Goal: Transaction & Acquisition: Purchase product/service

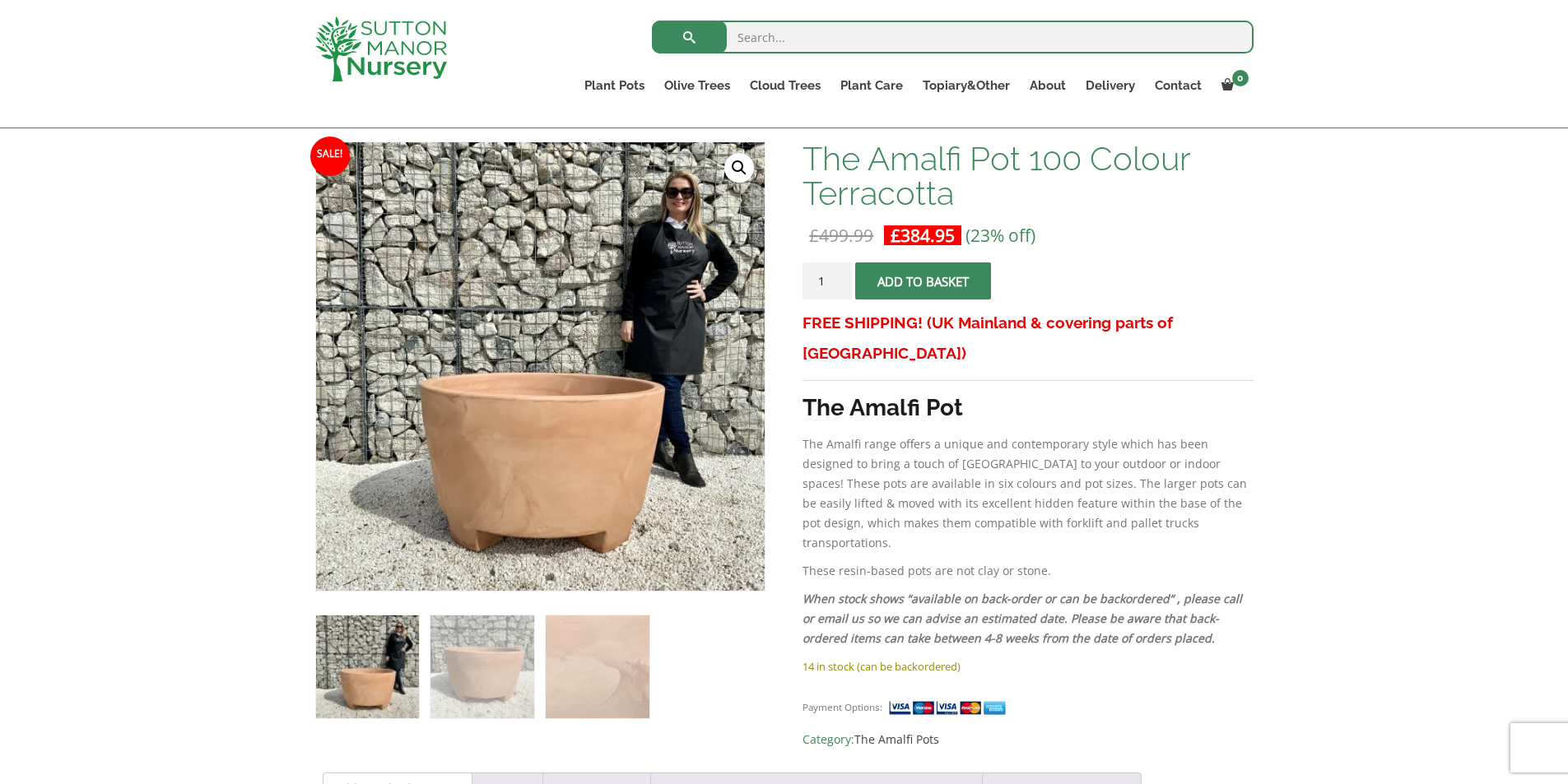
scroll to position [247, 0]
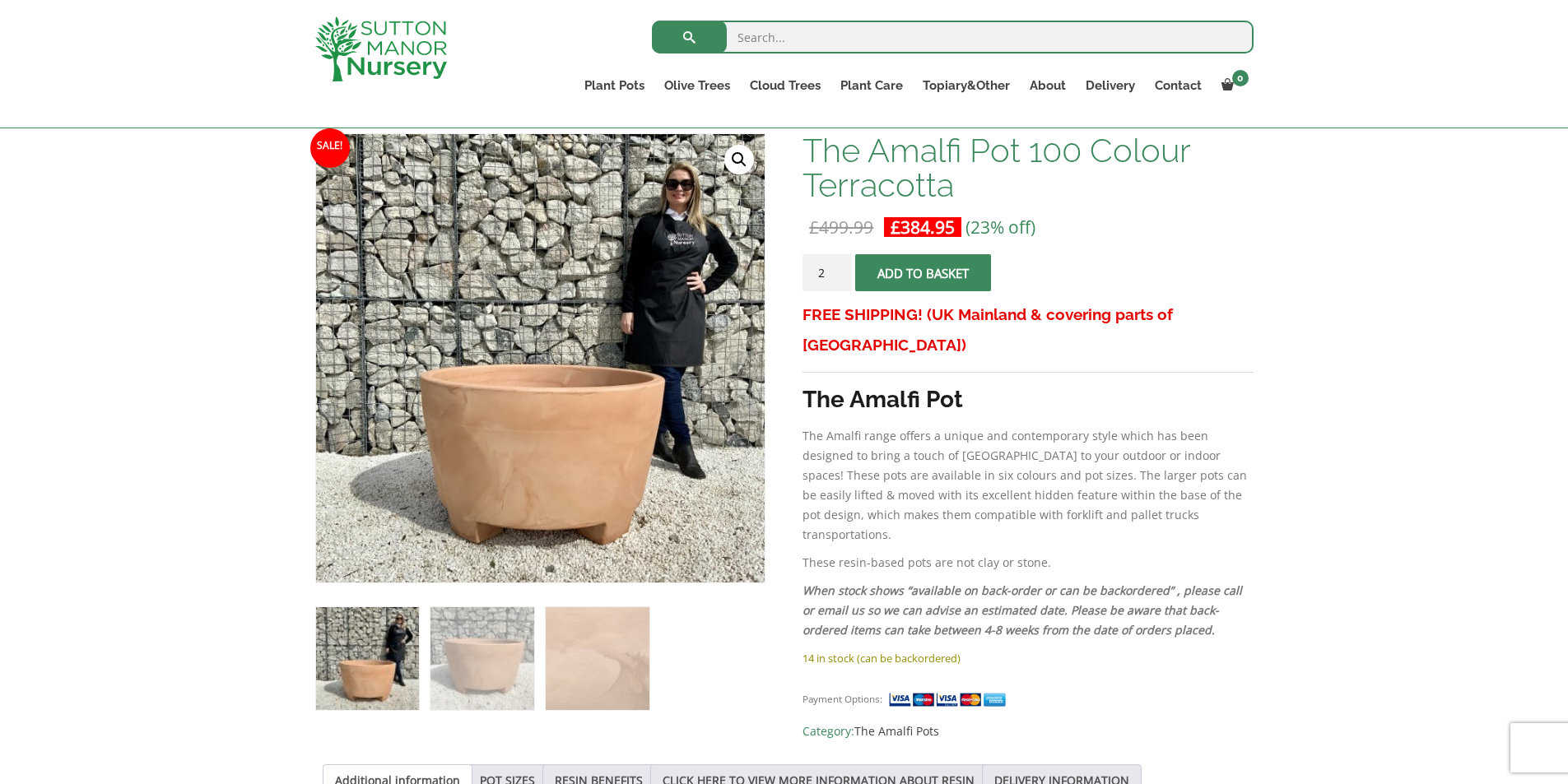
click at [836, 271] on input "2" at bounding box center [826, 273] width 49 height 37
click at [836, 271] on input "3" at bounding box center [826, 273] width 49 height 37
type input "4"
click at [836, 271] on input "4" at bounding box center [826, 273] width 49 height 37
click at [923, 273] on span "submit" at bounding box center [923, 273] width 0 height 0
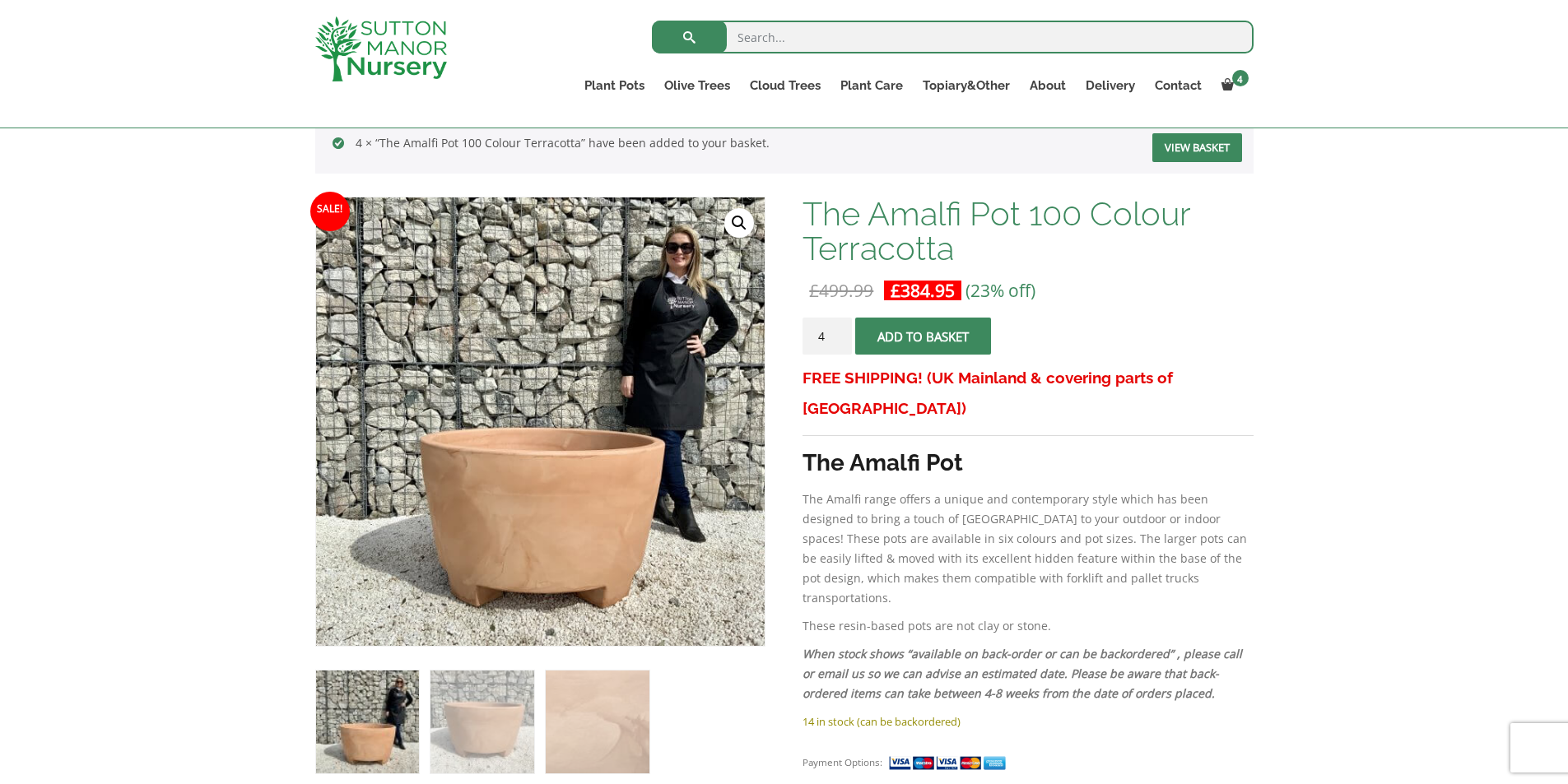
scroll to position [247, 0]
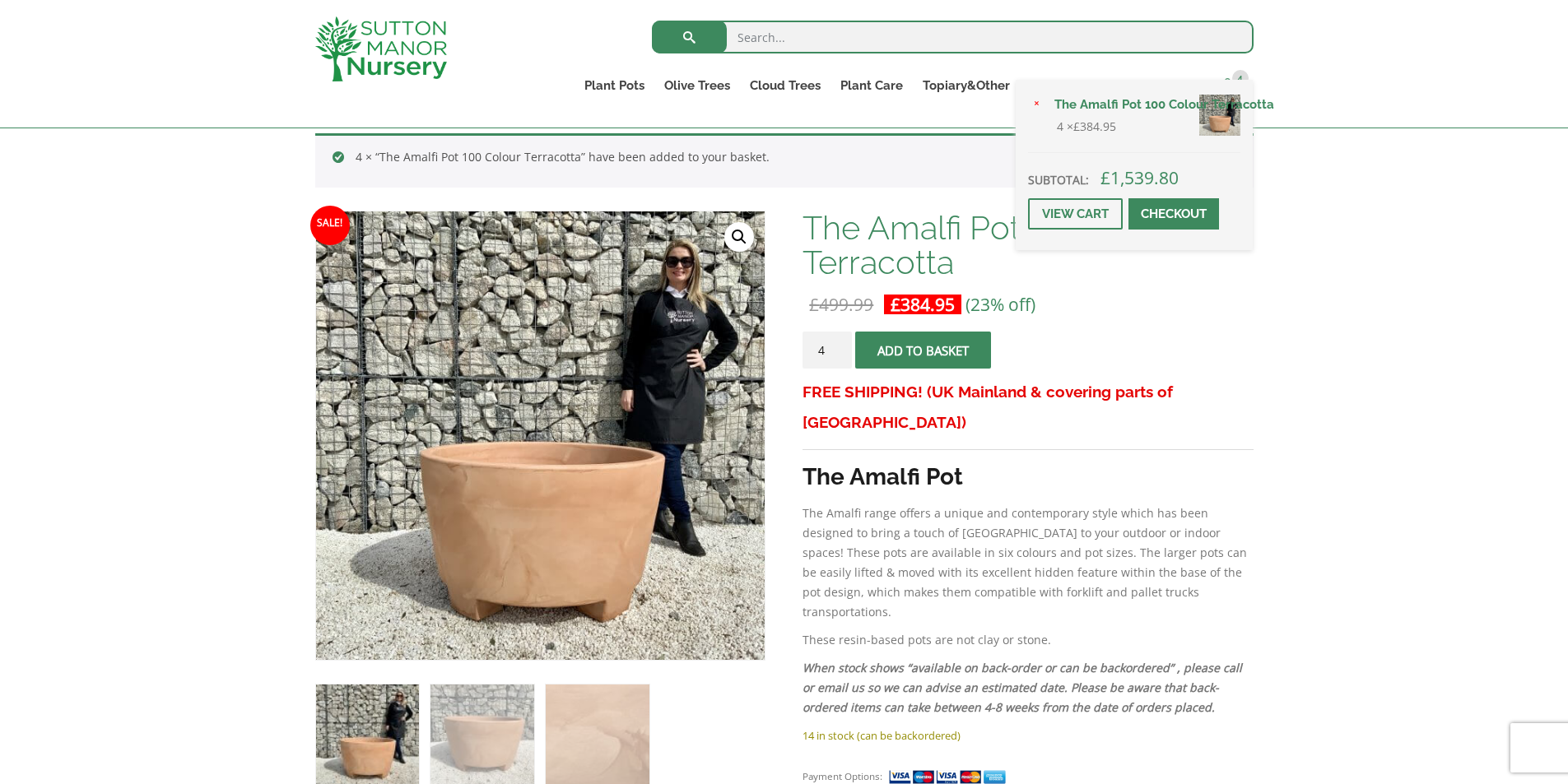
click at [1235, 74] on span "4" at bounding box center [1240, 78] width 17 height 17
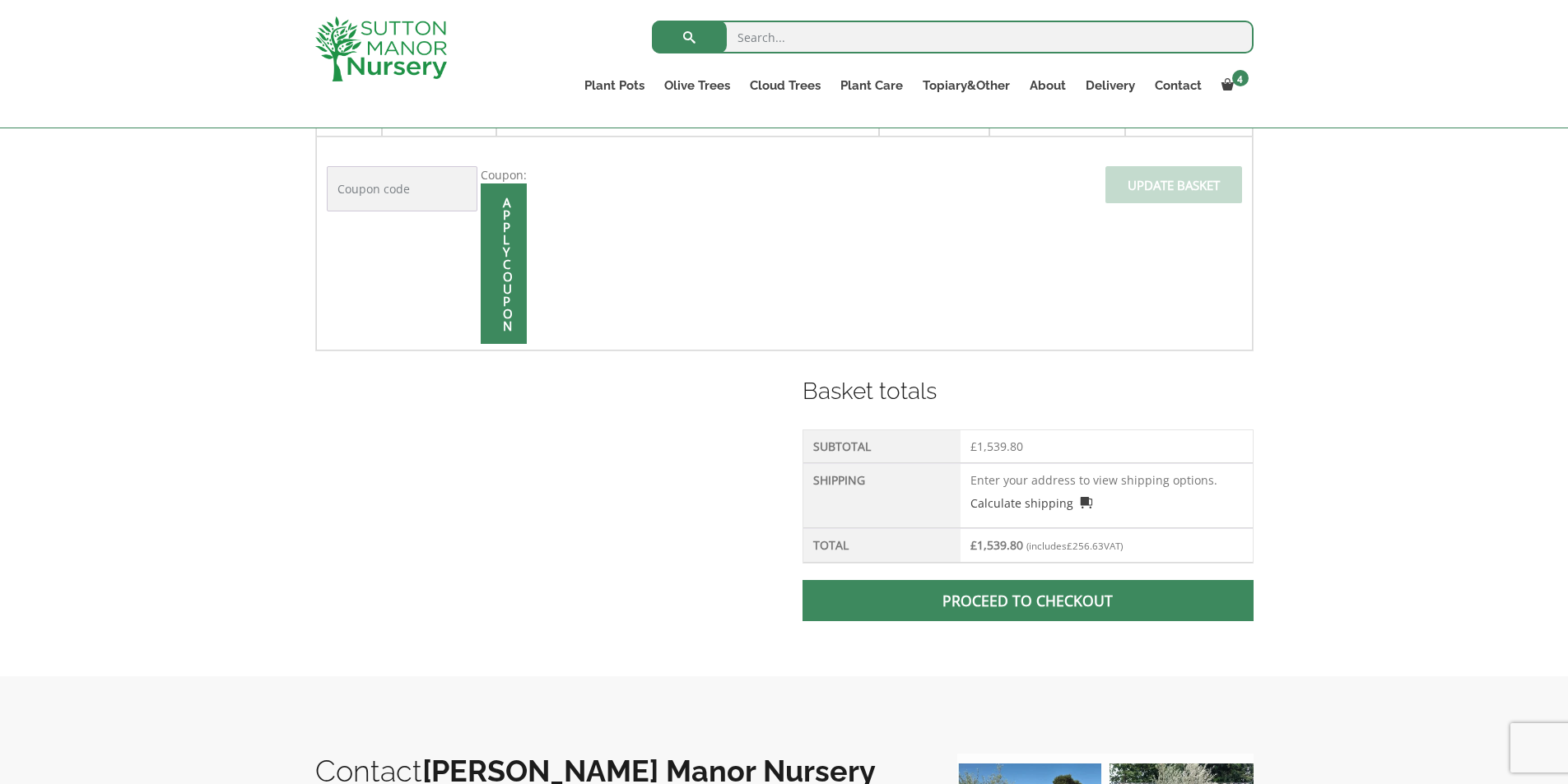
scroll to position [493, 0]
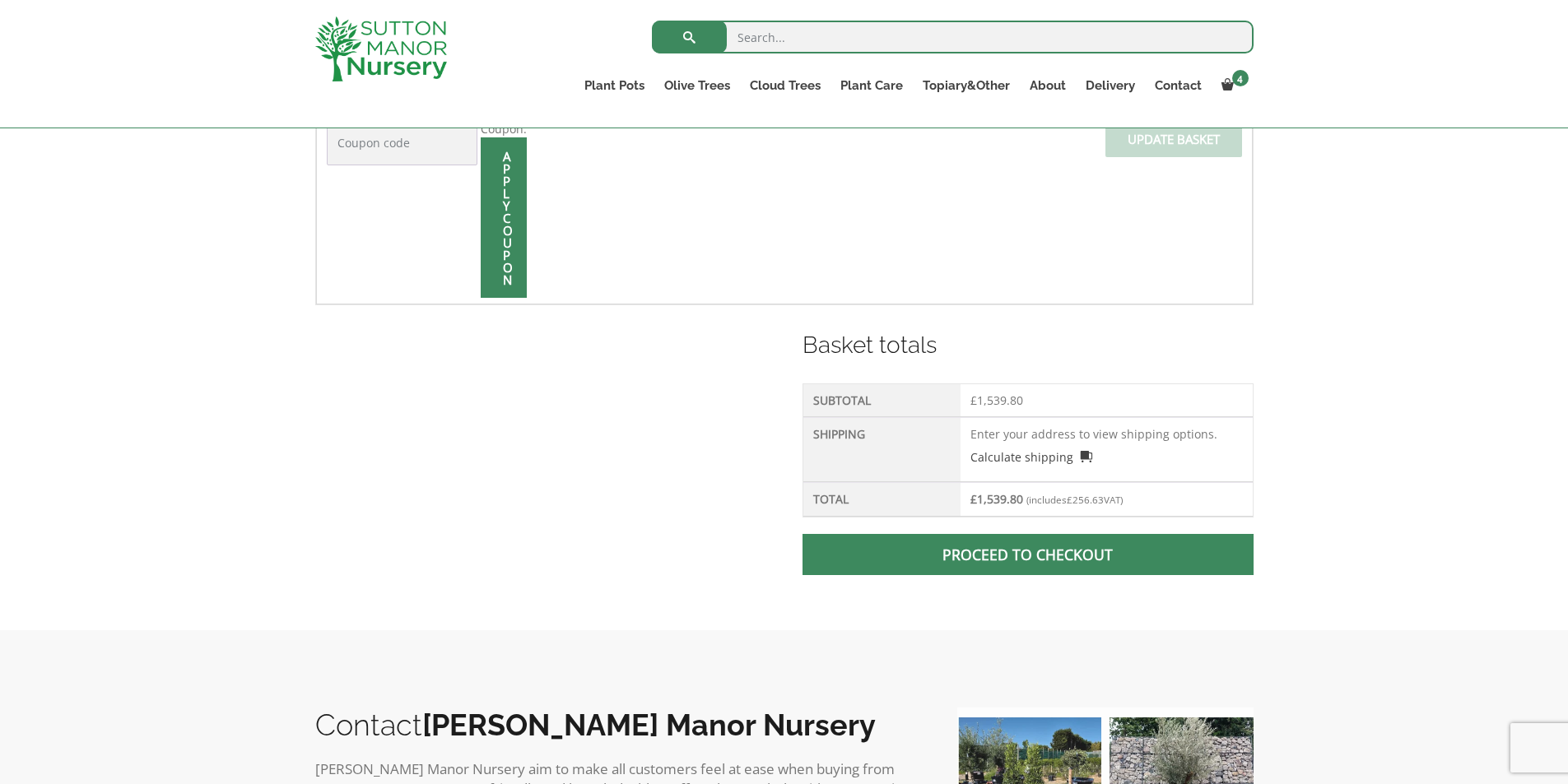
click at [1005, 547] on link "Proceed to checkout" at bounding box center [1027, 554] width 450 height 41
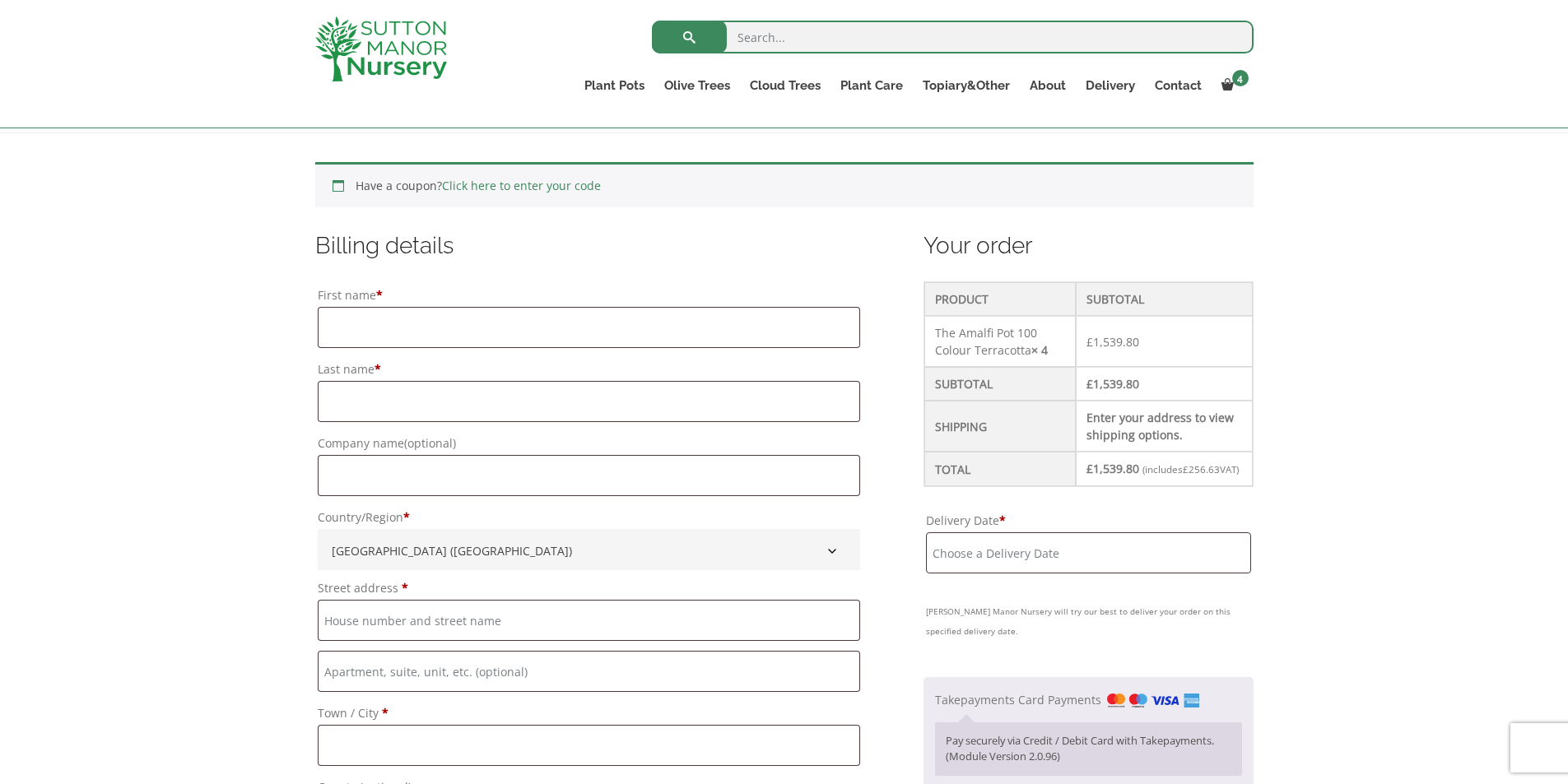
scroll to position [329, 0]
click at [435, 329] on input "First name *" at bounding box center [589, 324] width 542 height 41
type input "Thomas"
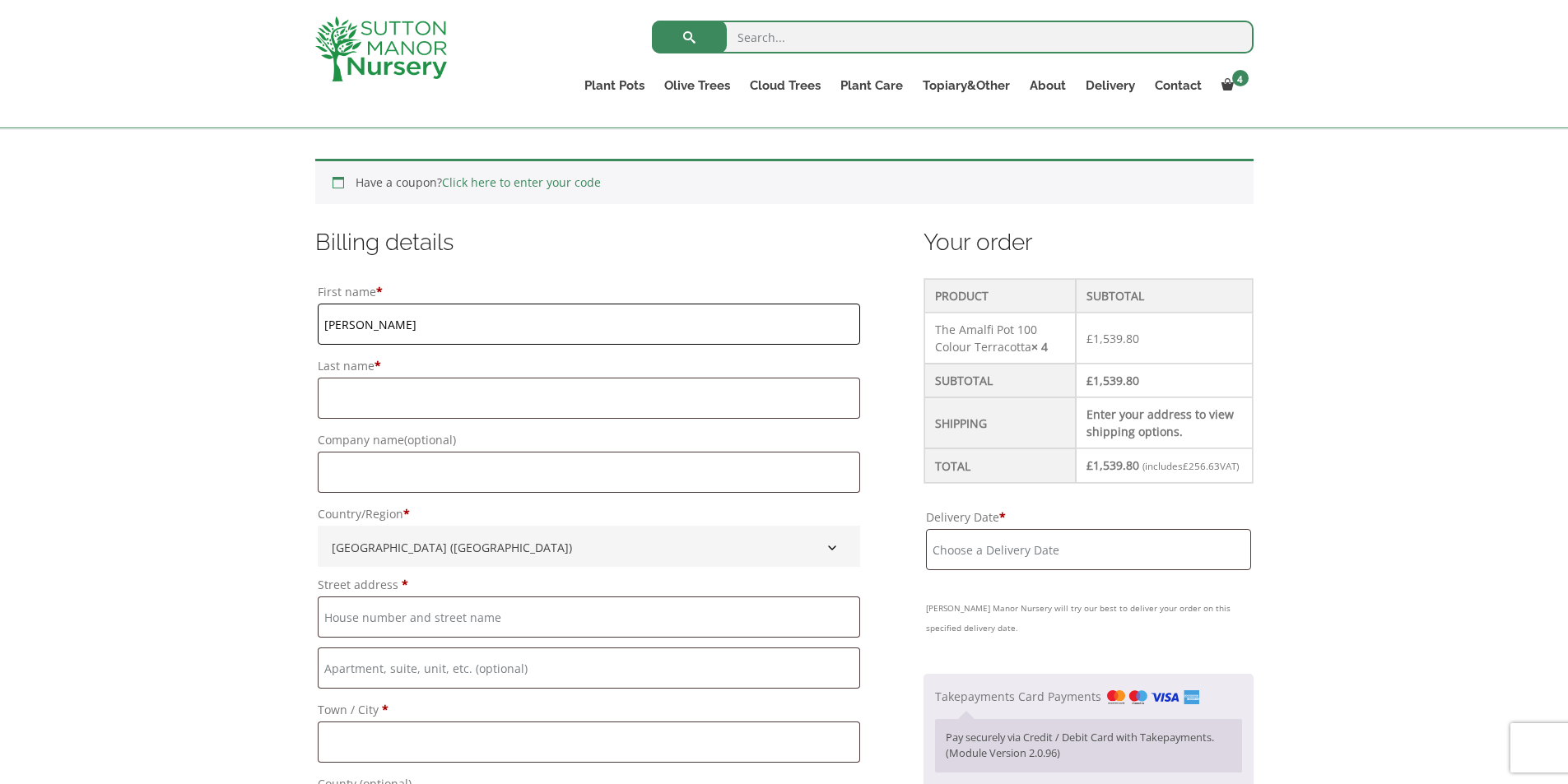
type input "Ashby"
type input "Capture Design and Build Ltd"
type input "13 Martin Rise"
type input "Bexleyheath"
type input "Kent"
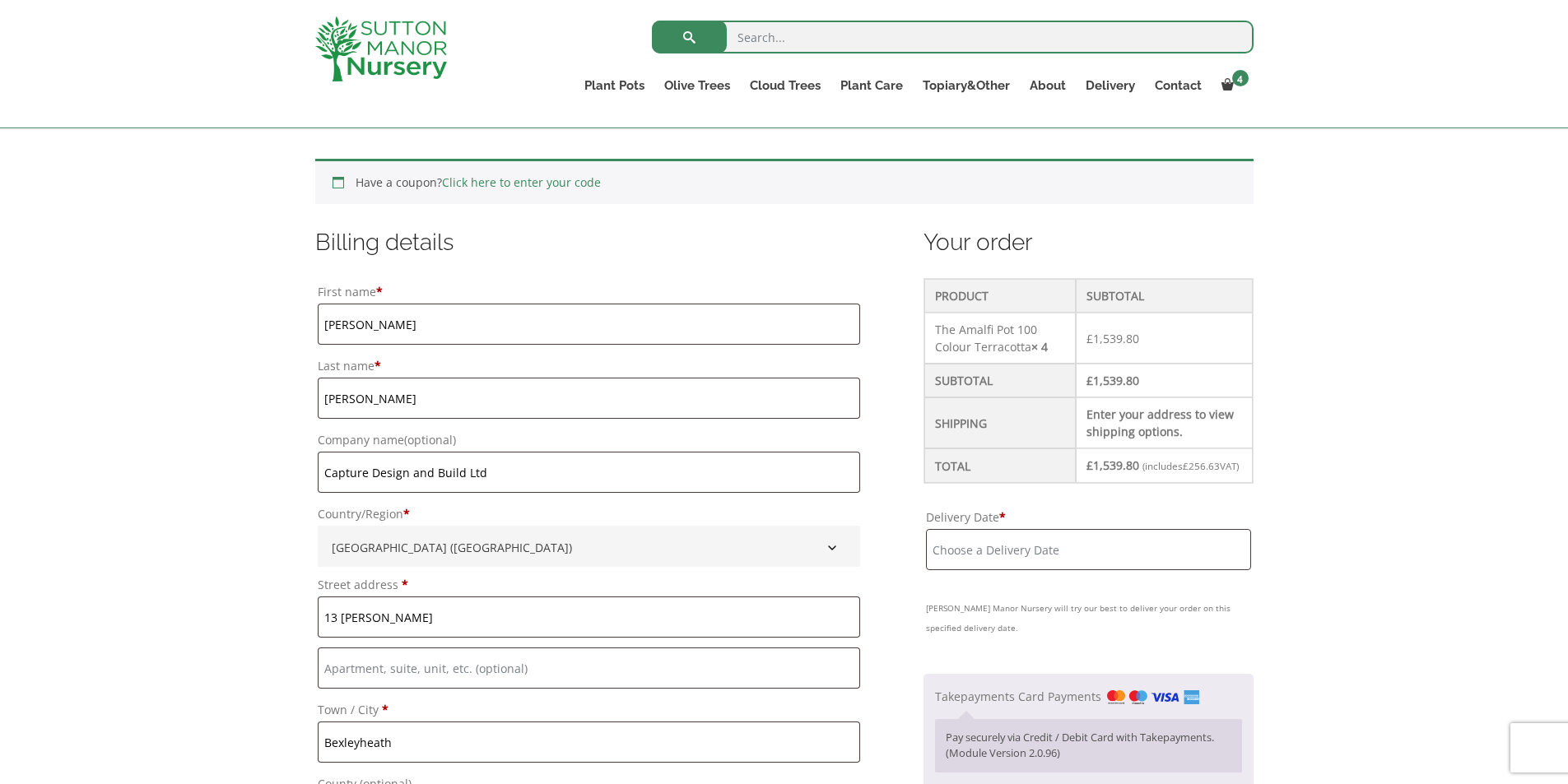
type input "DA6 8NB"
type input "07719317924"
type input "tom@capture-db.co.uk"
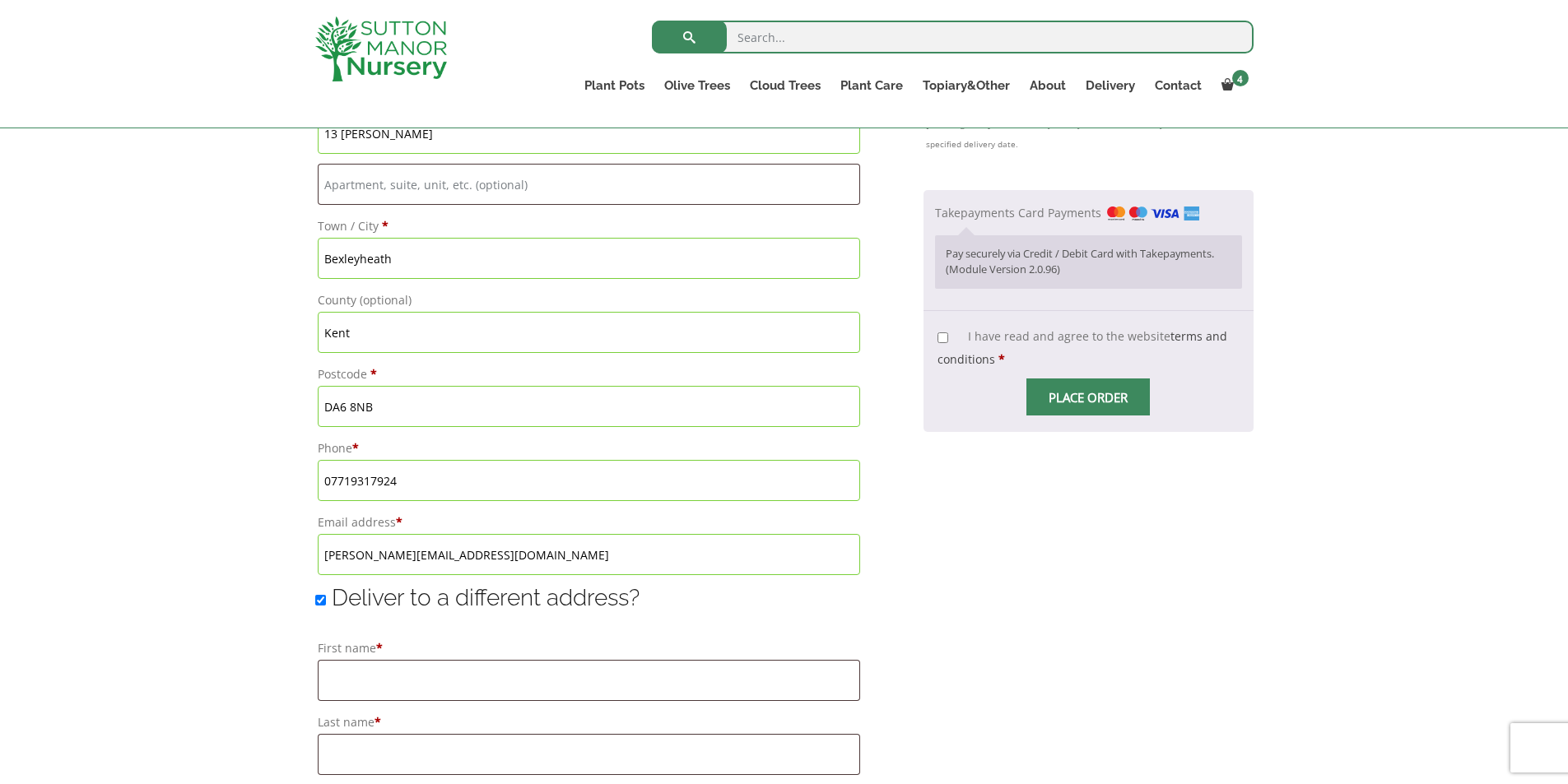
scroll to position [1069, 0]
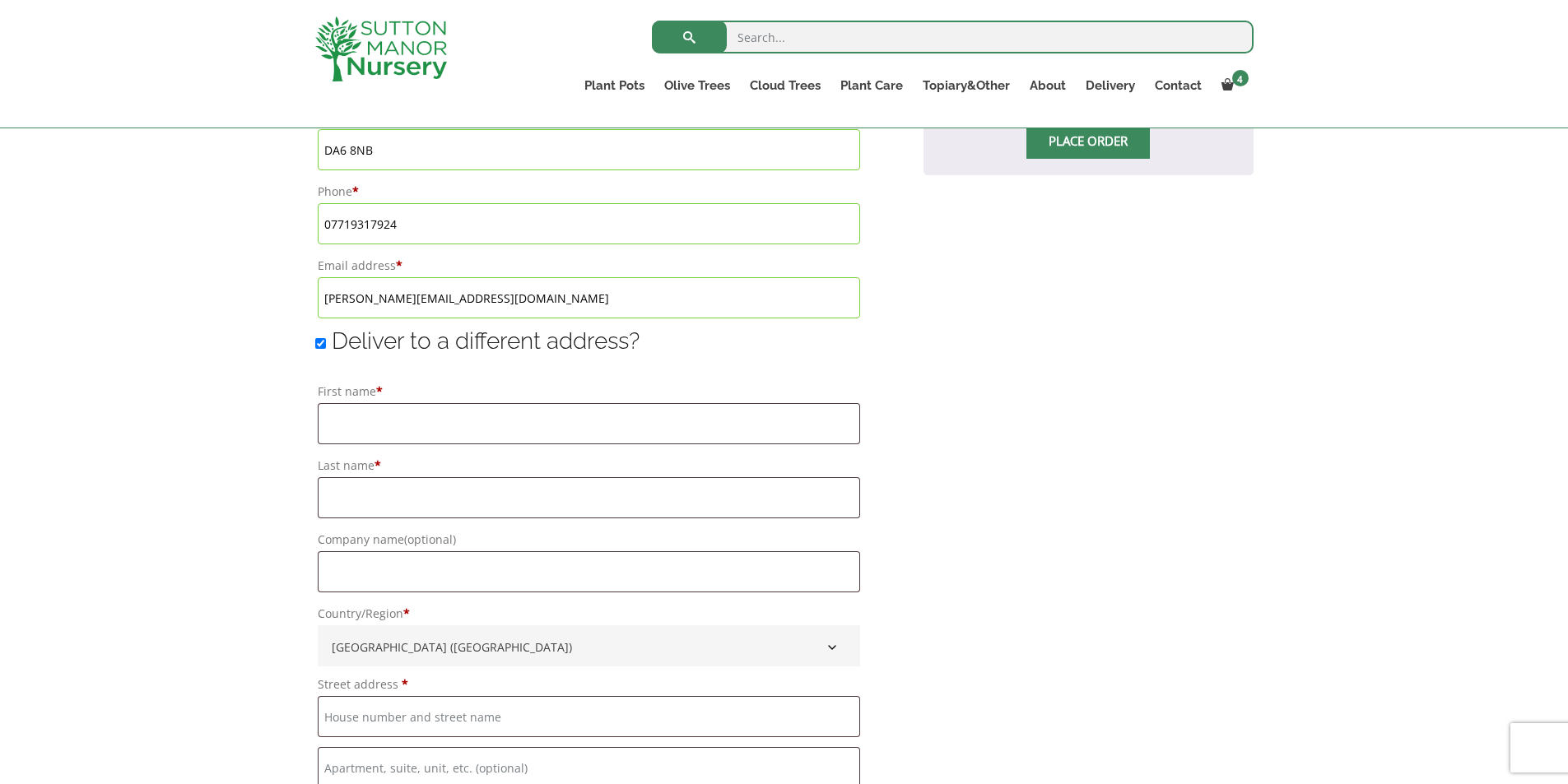
click at [323, 345] on input "Deliver to a different address?" at bounding box center [320, 343] width 10 height 10
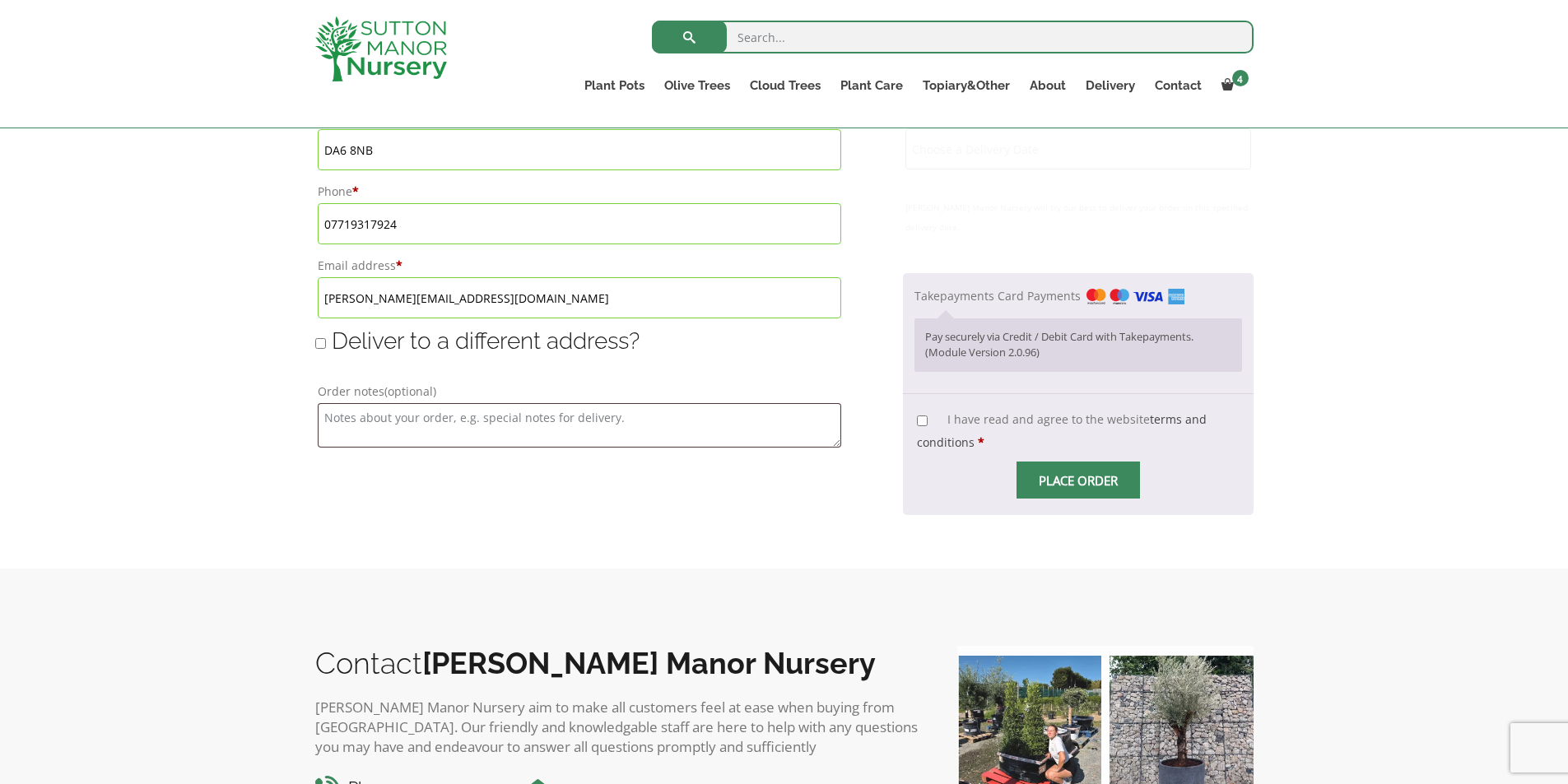
click at [323, 345] on input "Deliver to a different address?" at bounding box center [320, 343] width 10 height 10
checkbox input "true"
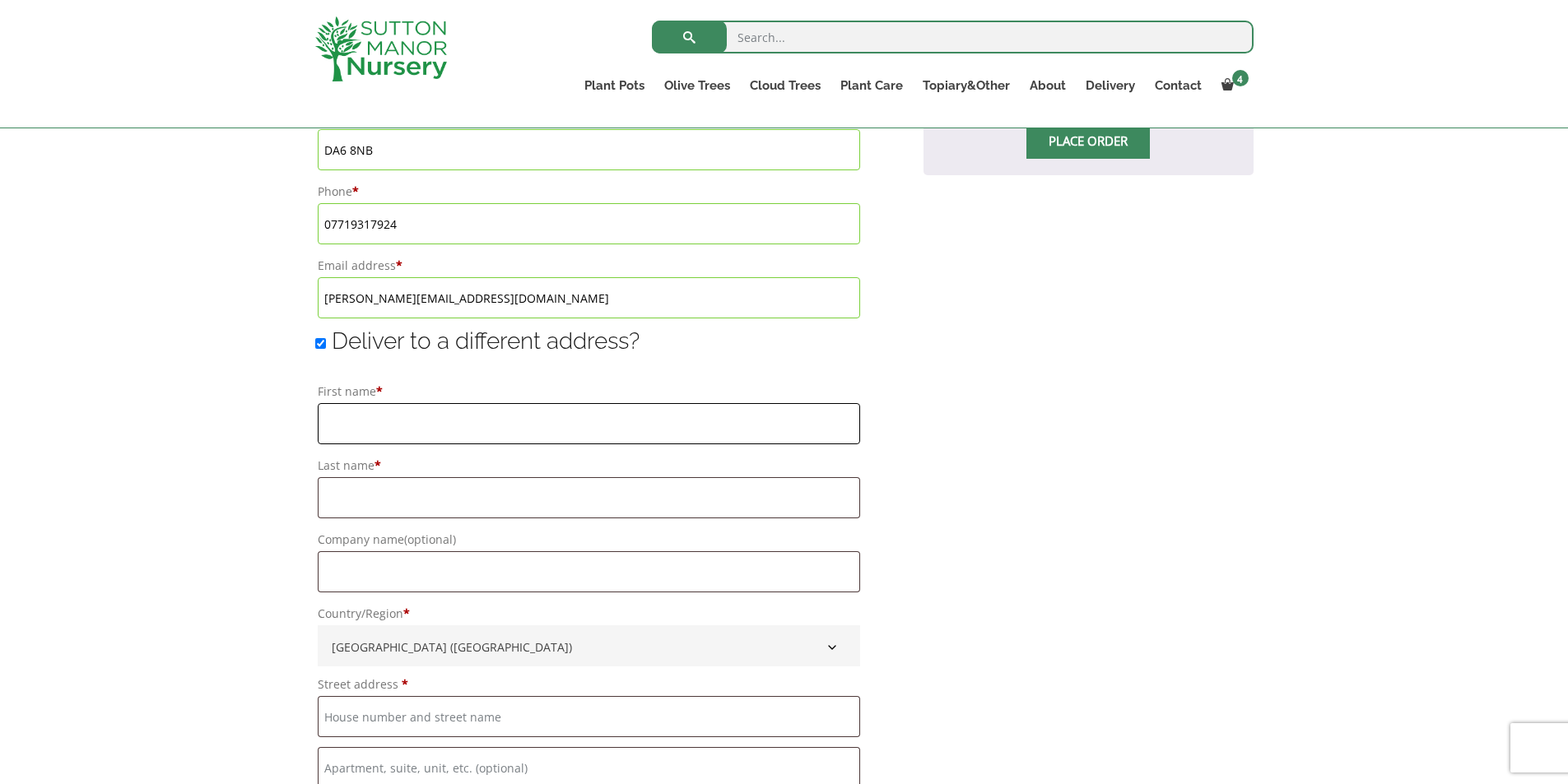
click at [367, 415] on input "First name *" at bounding box center [589, 424] width 542 height 41
type input "Thomas"
type input "Ashby"
type input "Capture Design and Build Ltd"
type input "13 Martin Rise"
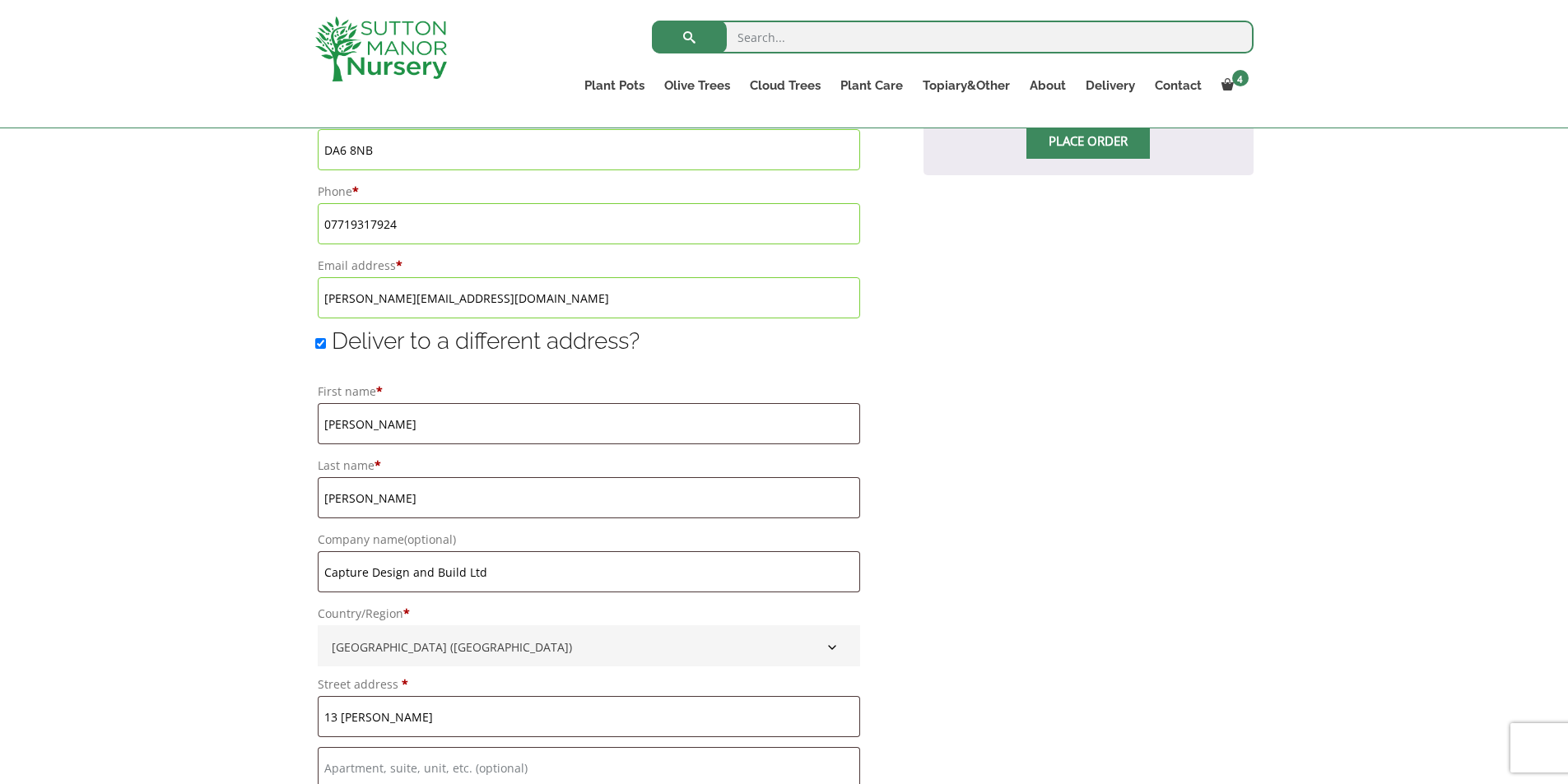
type input "Bexleyheath"
type input "Kent"
type input "DA6 8NB"
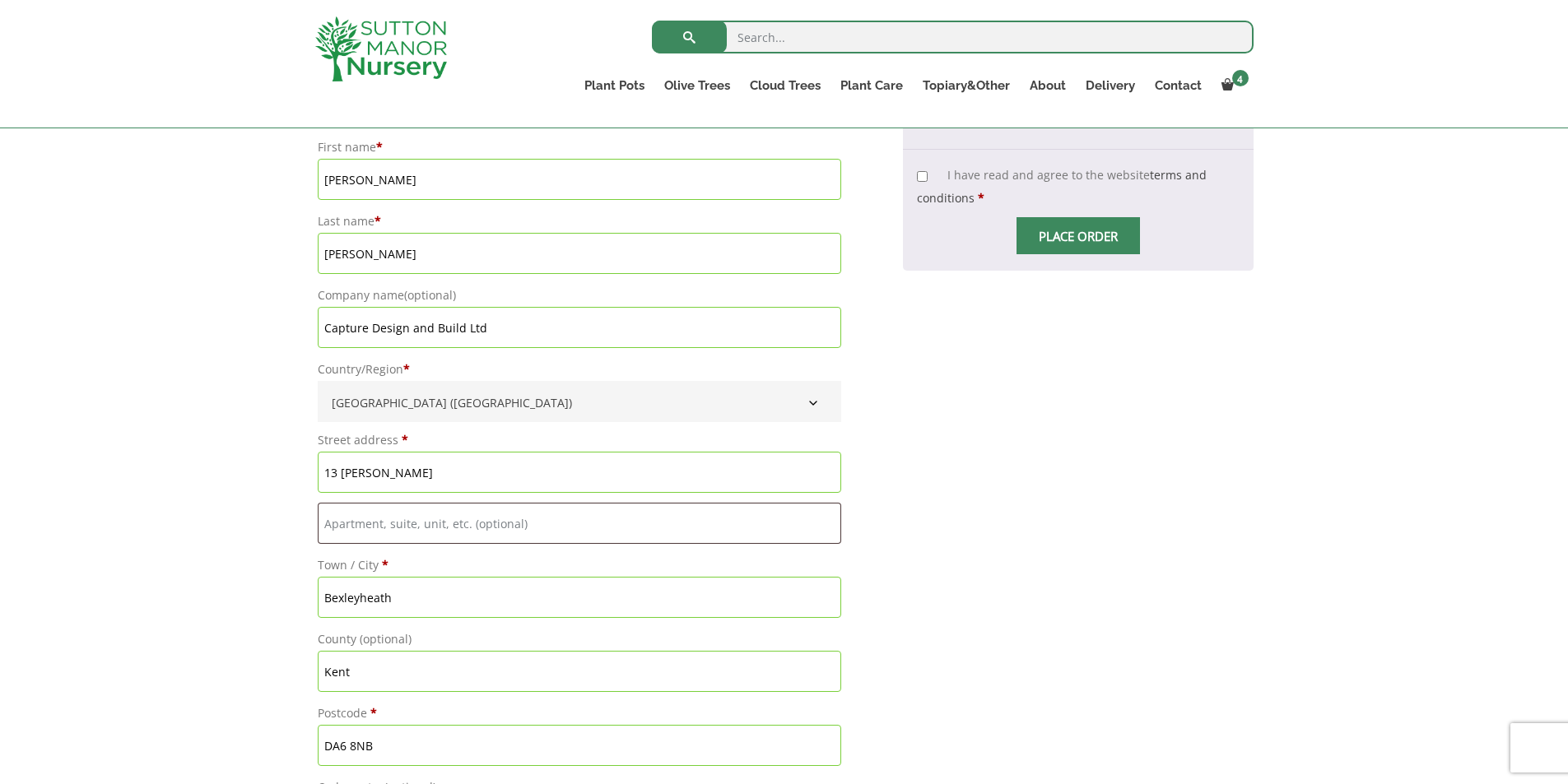
scroll to position [1316, 0]
click at [457, 472] on input "13 Martin Rise" at bounding box center [579, 469] width 525 height 41
type input "1"
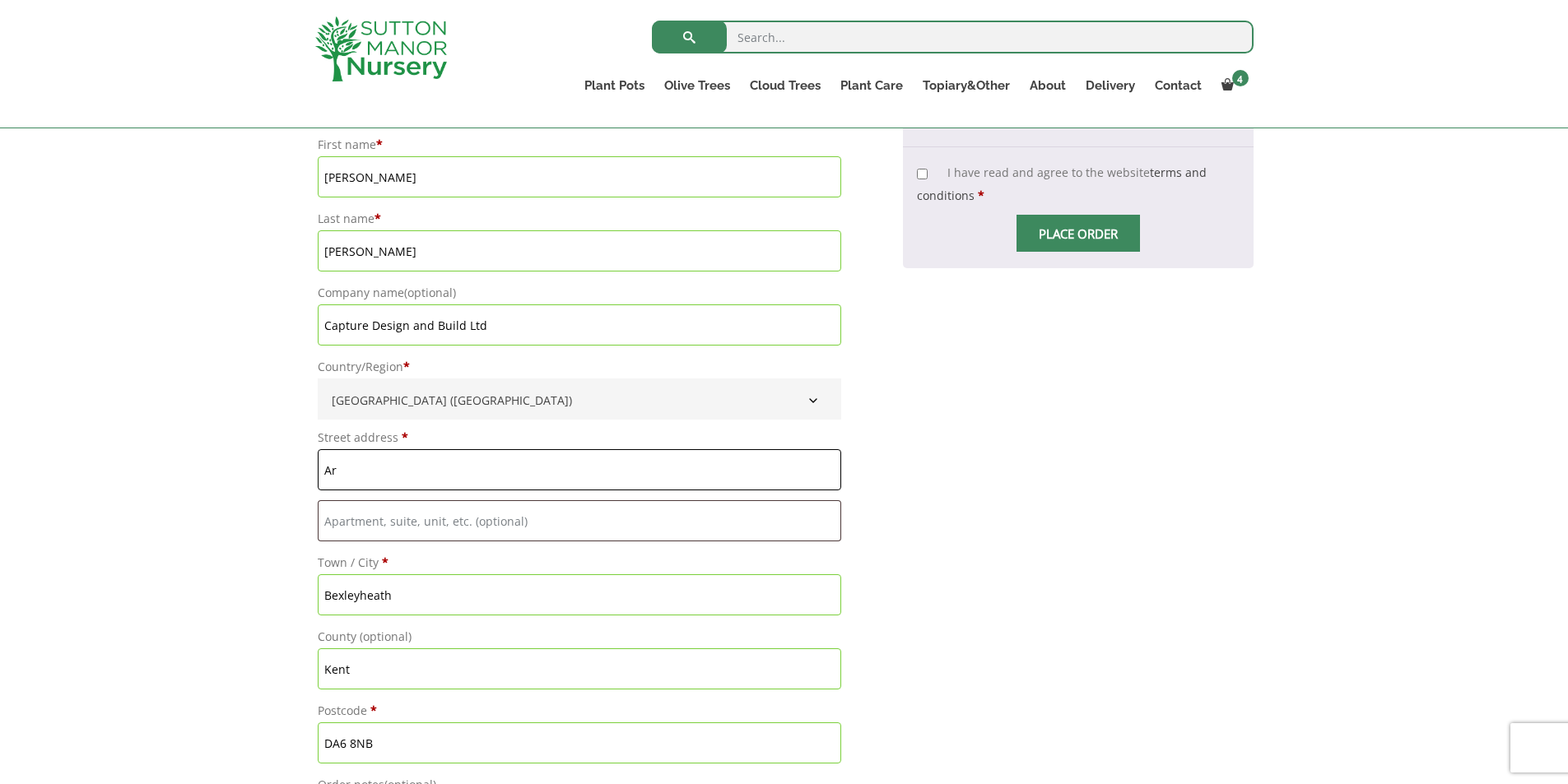
type input "A"
type input "Reception, Unit 1 Maltings Place"
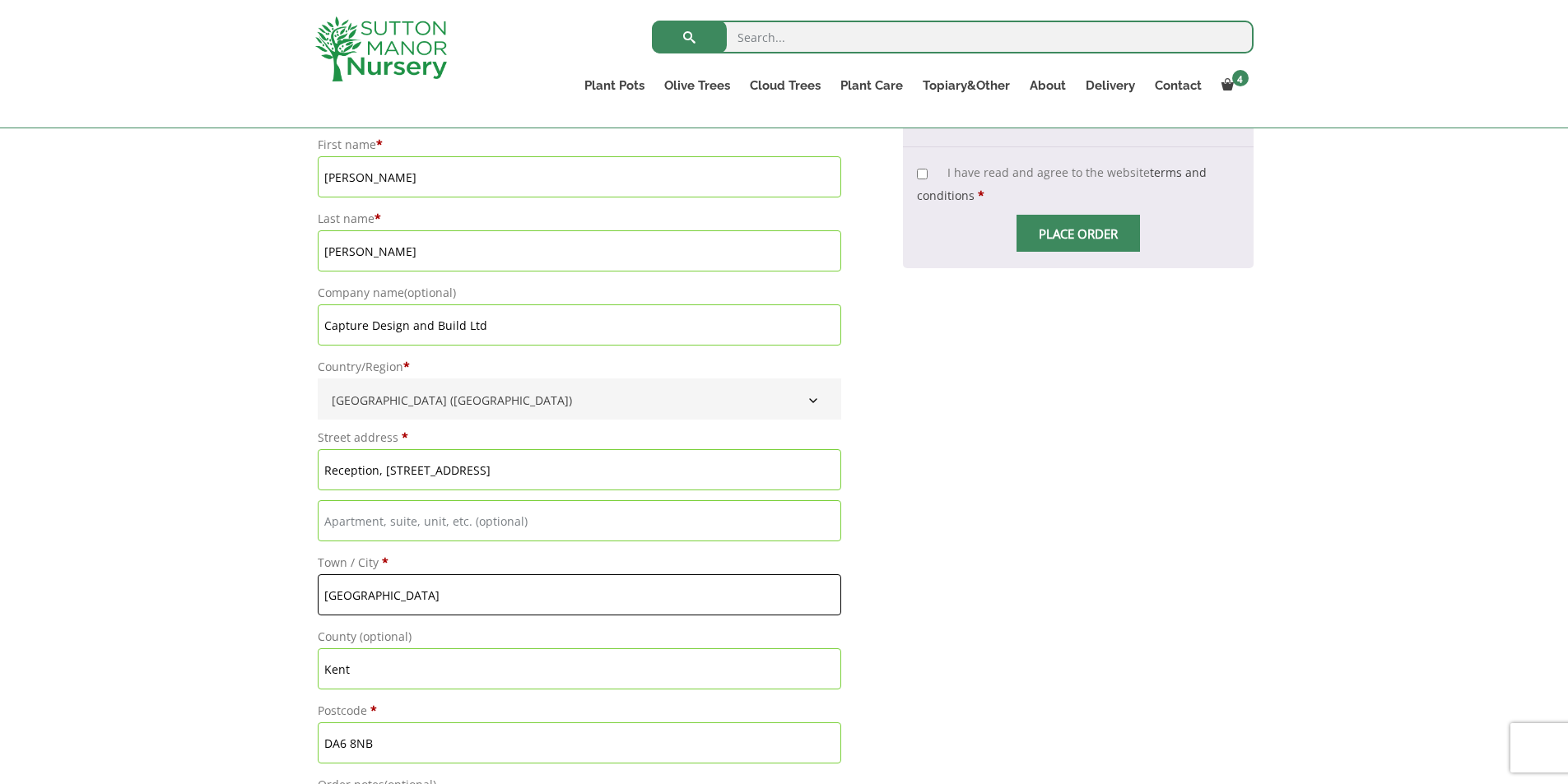
type input "London"
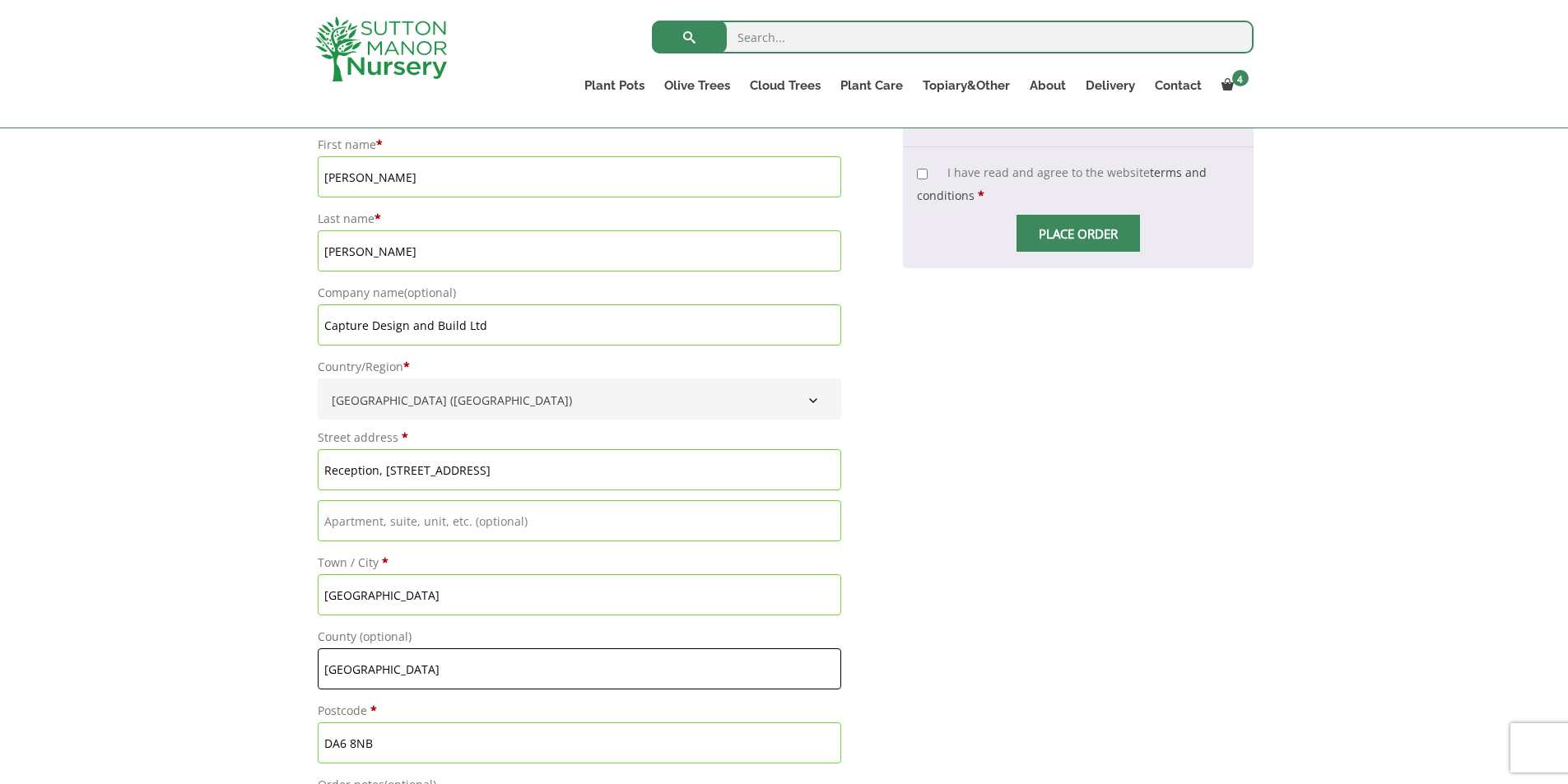
type input "London"
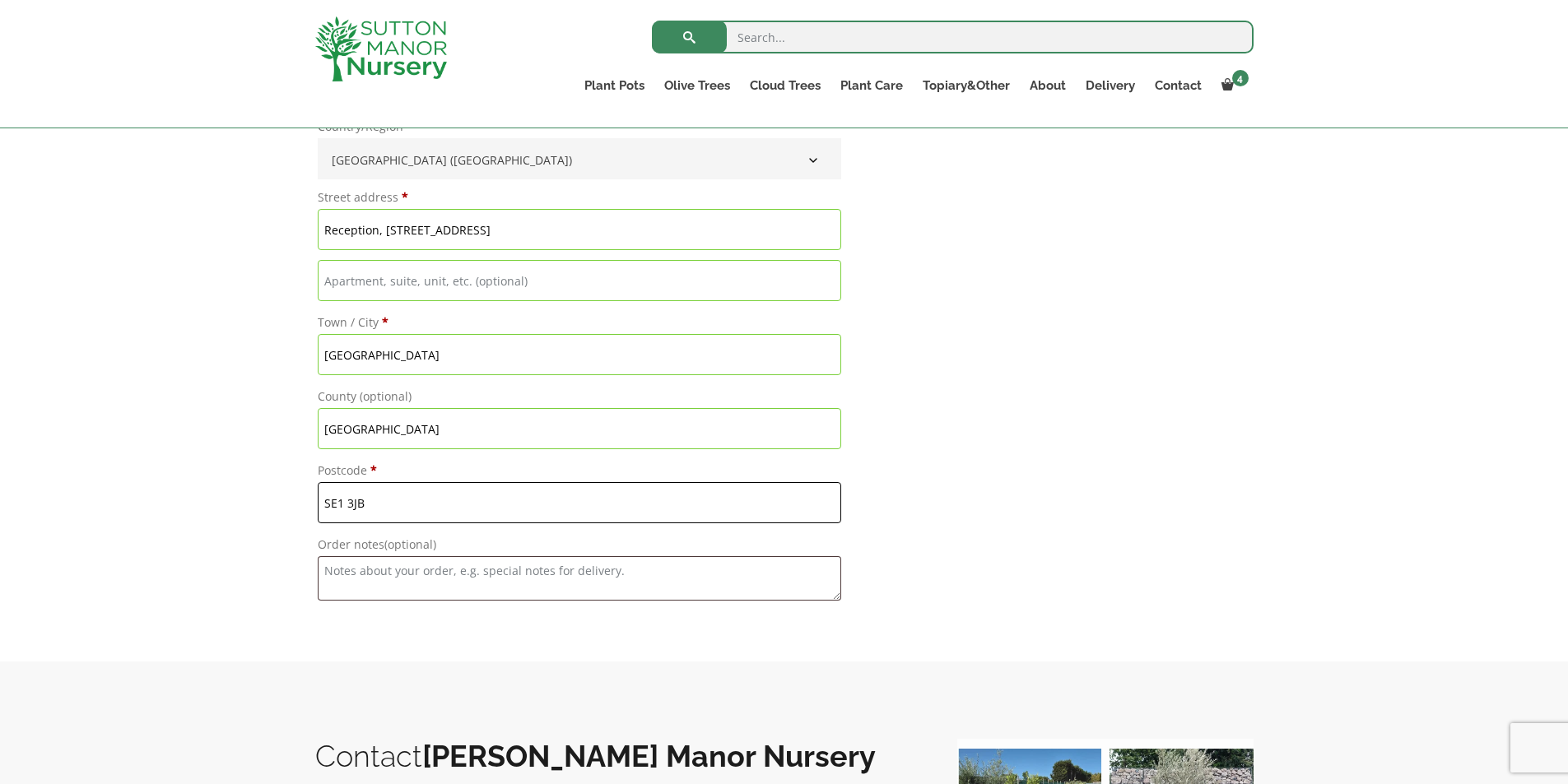
scroll to position [1562, 0]
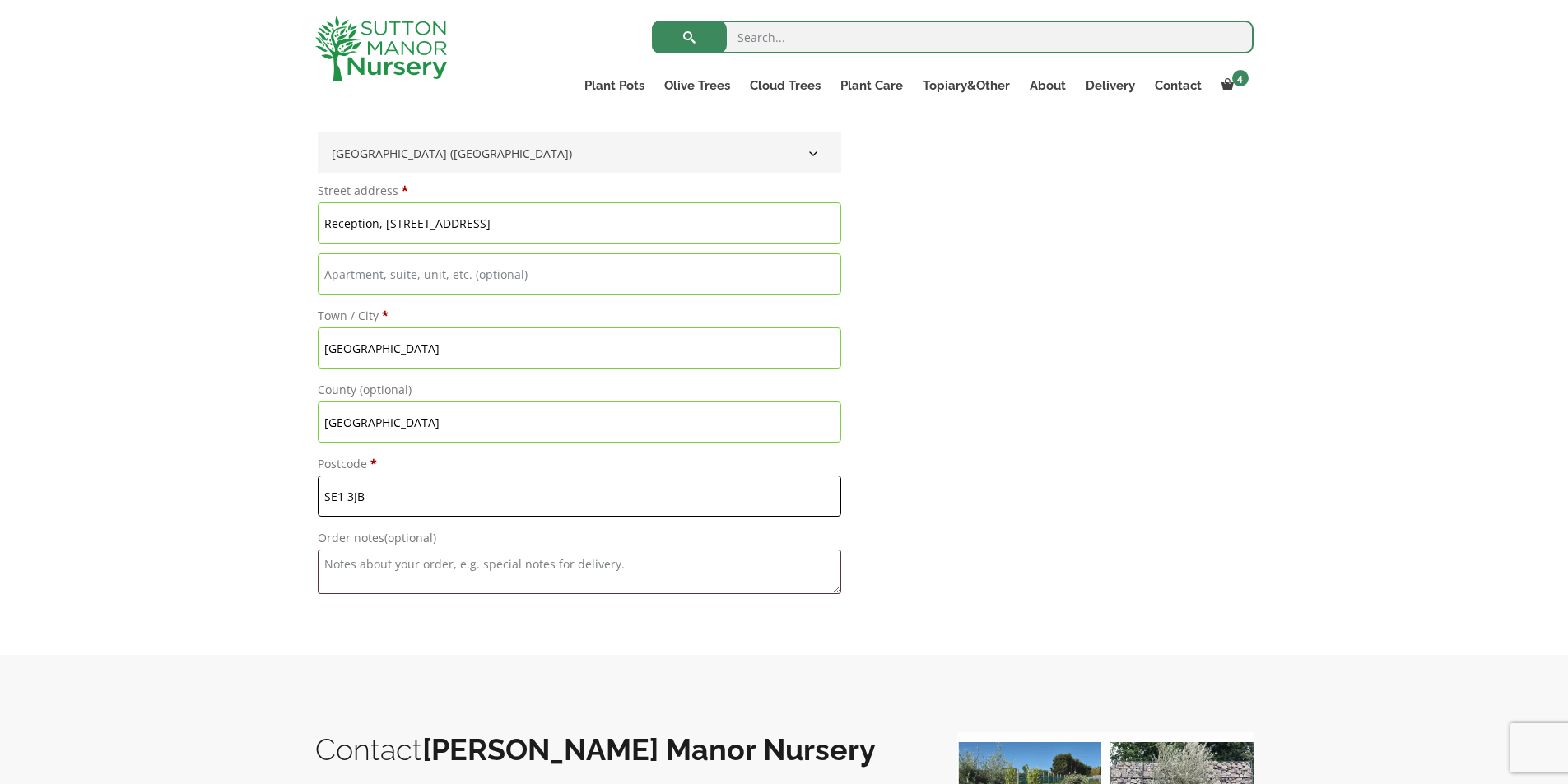
type input "SE1 3JB"
click at [503, 569] on textarea "Order notes (optional)" at bounding box center [579, 572] width 525 height 45
type textarea "P"
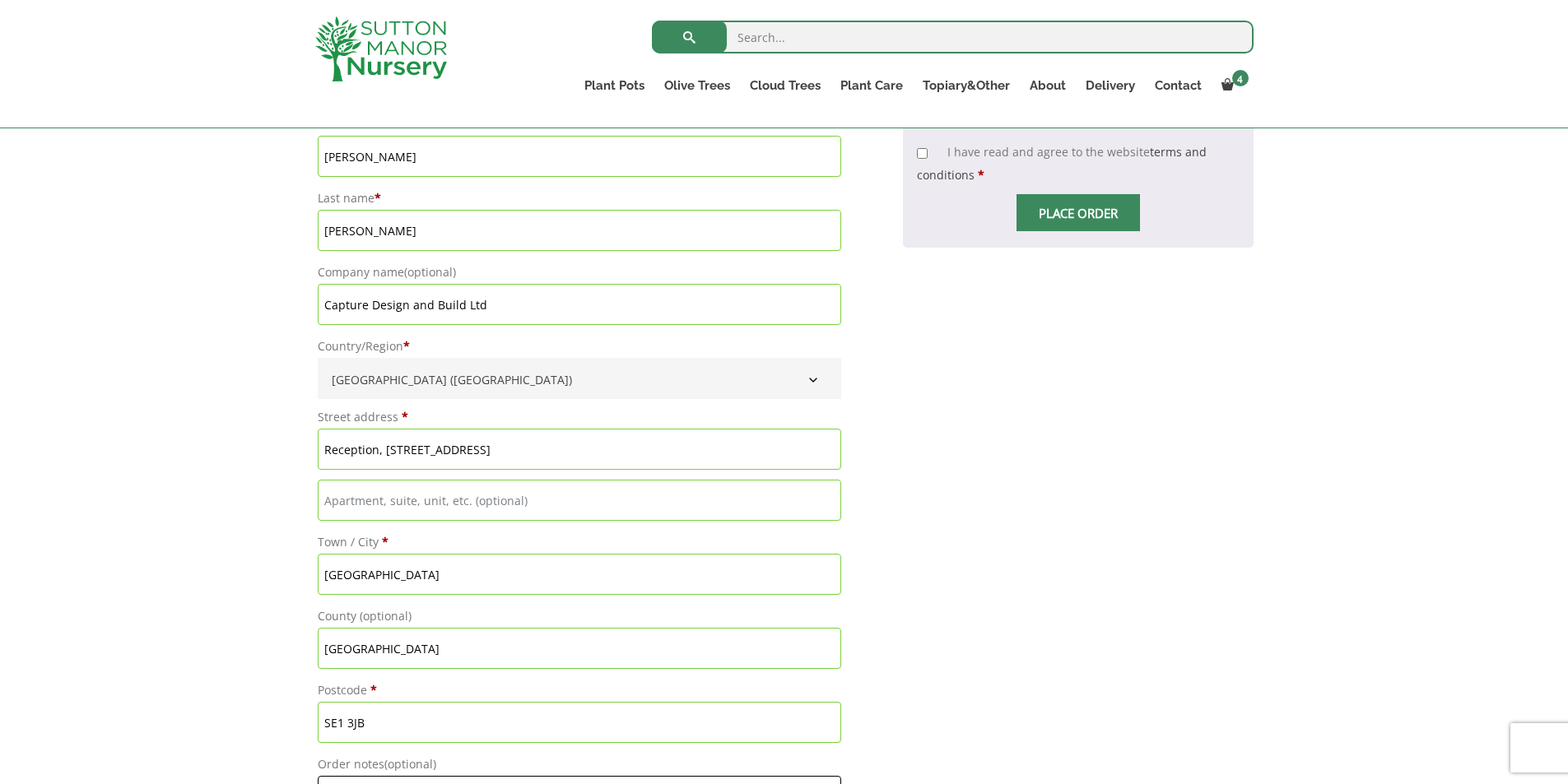
scroll to position [905, 0]
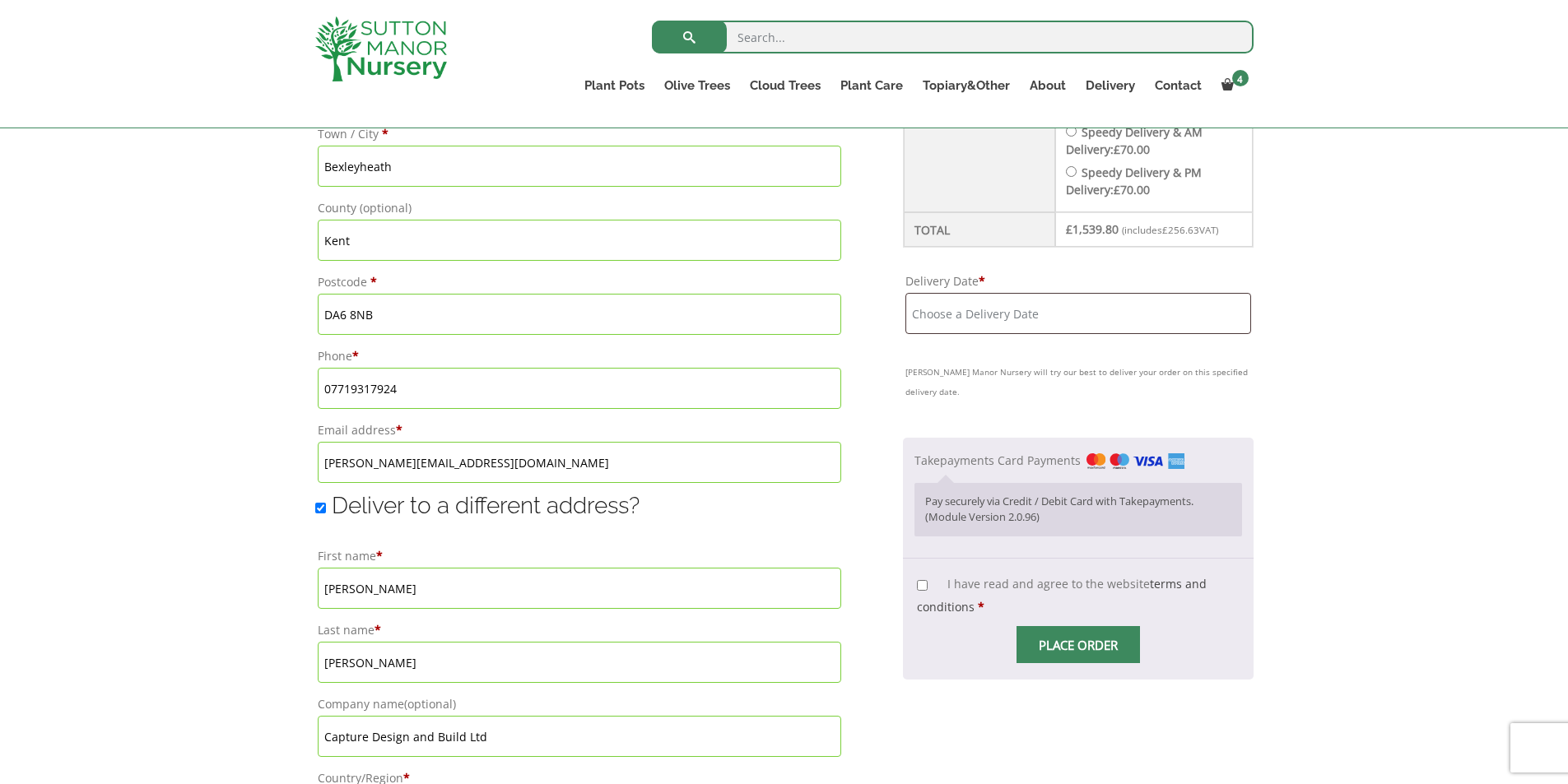
click at [919, 586] on input "I have read and agree to the website terms and conditions *" at bounding box center [921, 585] width 10 height 10
checkbox input "true"
click at [995, 316] on input "Delivery Date *" at bounding box center [1078, 313] width 346 height 41
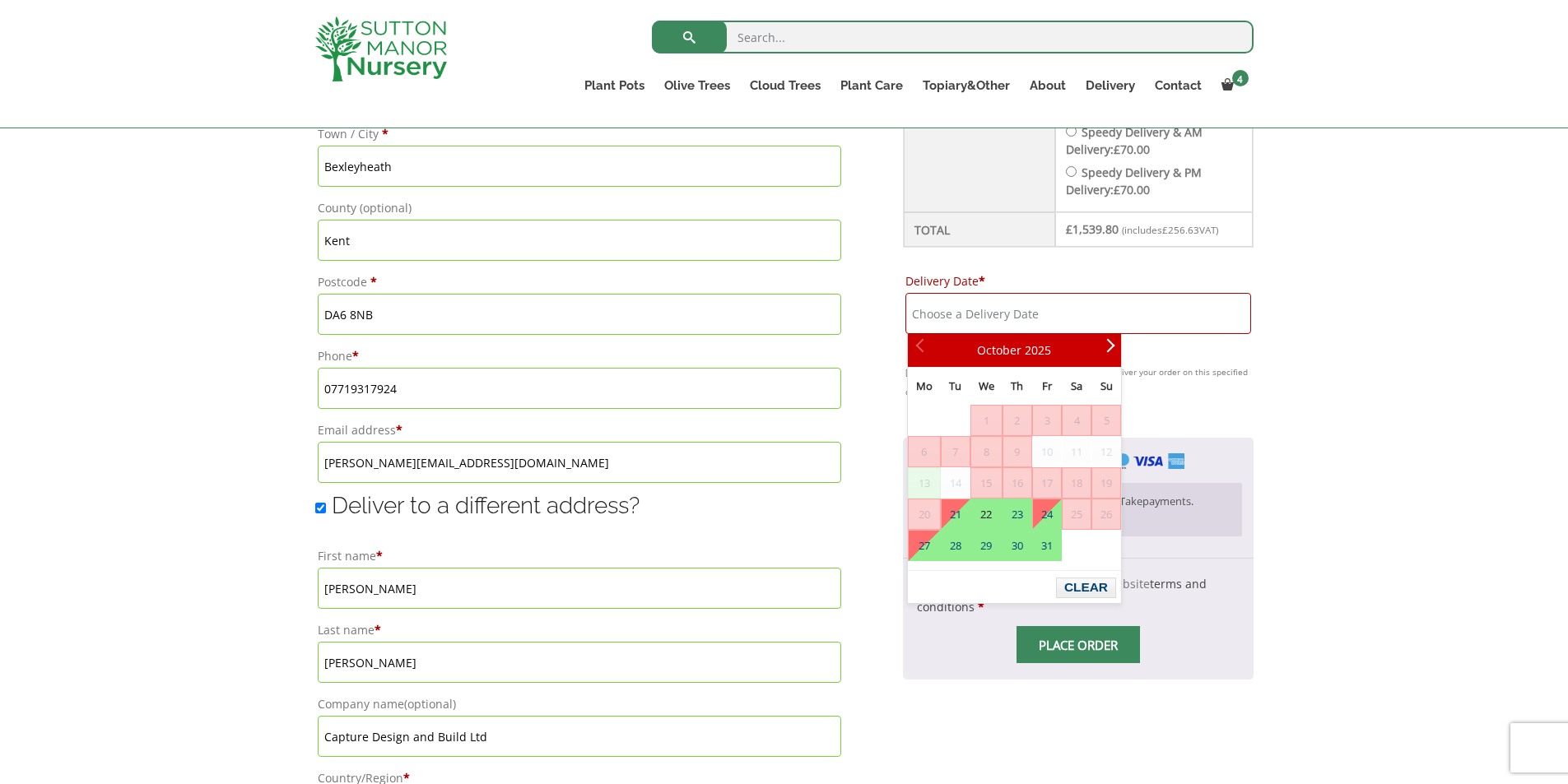
click at [983, 509] on link "22" at bounding box center [986, 514] width 31 height 30
type input "22 October, 2025"
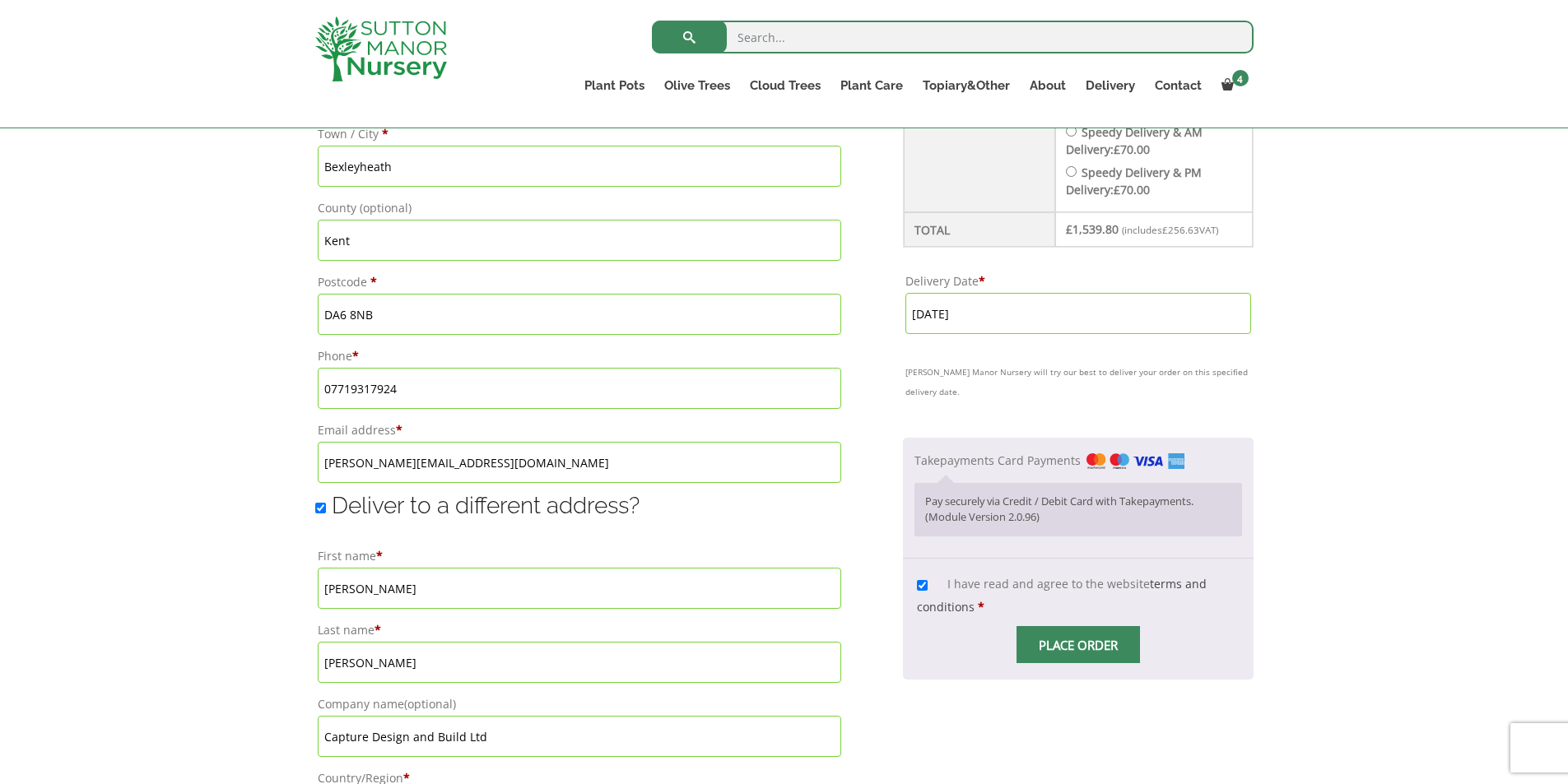
click at [1073, 646] on input "Place order" at bounding box center [1078, 644] width 123 height 37
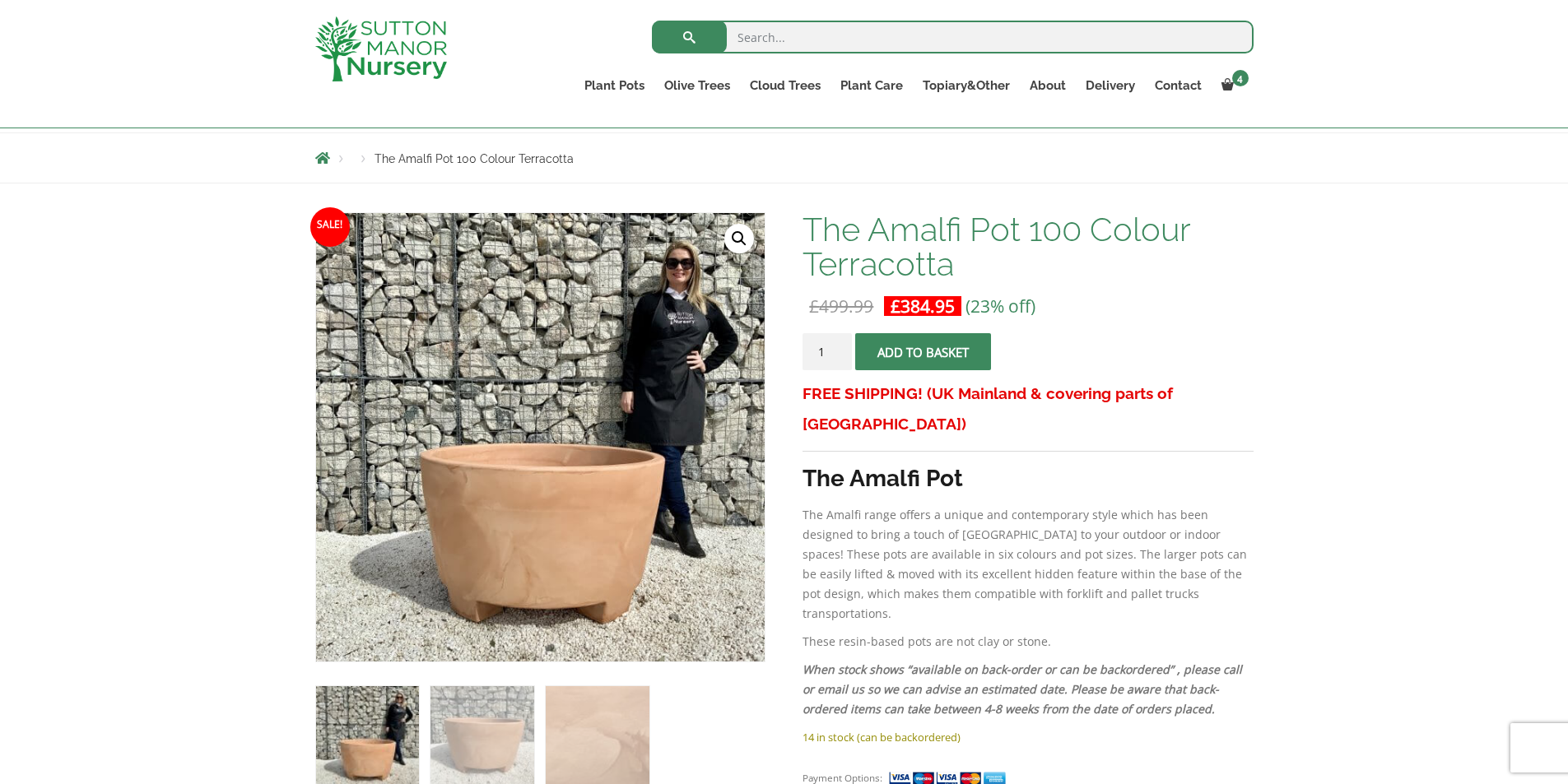
scroll to position [165, 0]
